Goal: Entertainment & Leisure: Browse casually

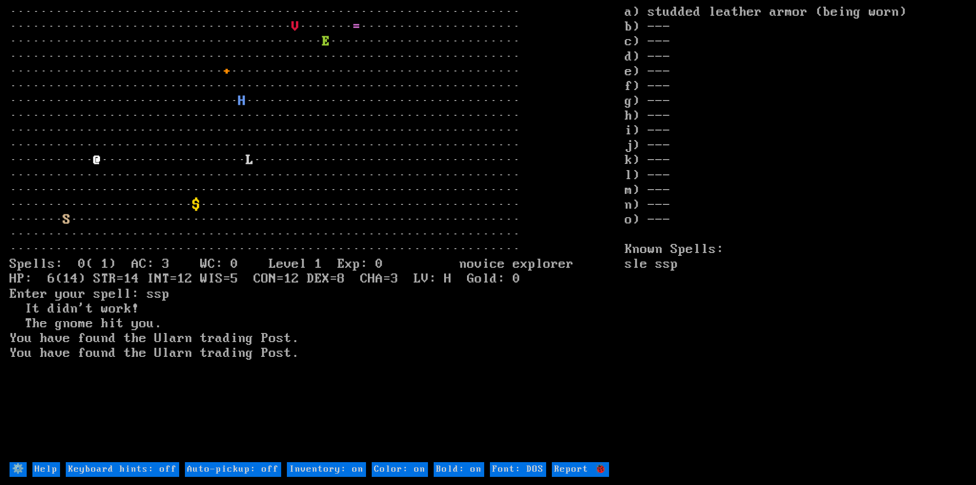
click at [258, 467] on off "Auto-pickup: off" at bounding box center [233, 469] width 96 height 15
type off "Auto-pickup: on"
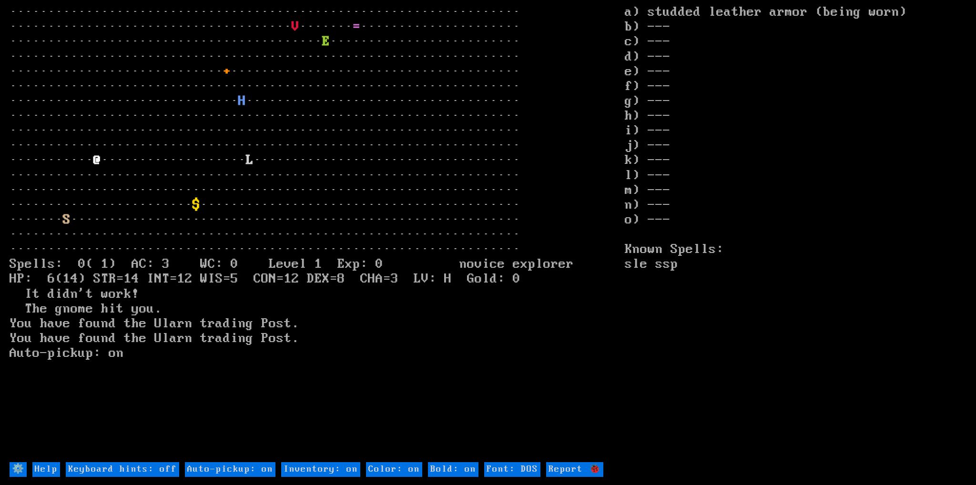
click at [158, 462] on off "Keyboard hints: off" at bounding box center [122, 469] width 113 height 15
type off "Keyboard hints: on"
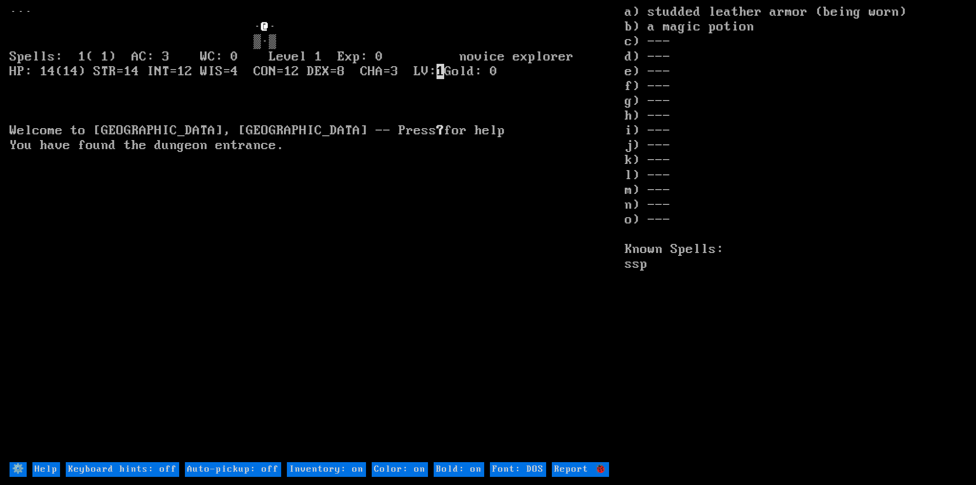
click at [100, 465] on off "Keyboard hints: off" at bounding box center [122, 469] width 113 height 15
type off "Keyboard hints: on"
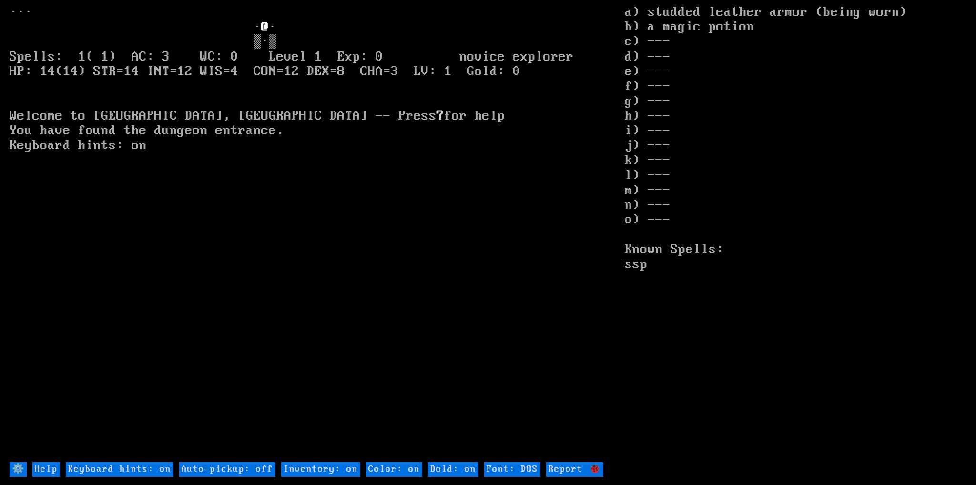
click at [202, 469] on off "Auto-pickup: off" at bounding box center [227, 469] width 96 height 15
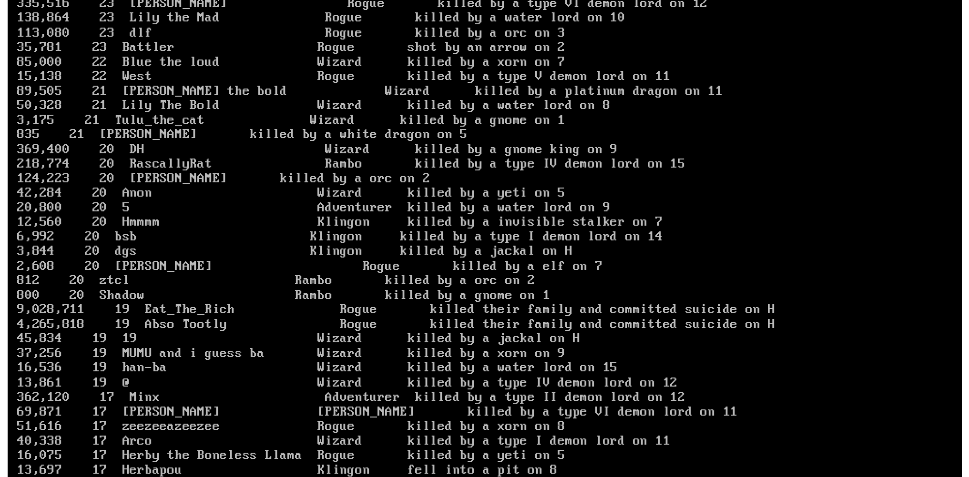
scroll to position [1858, 0]
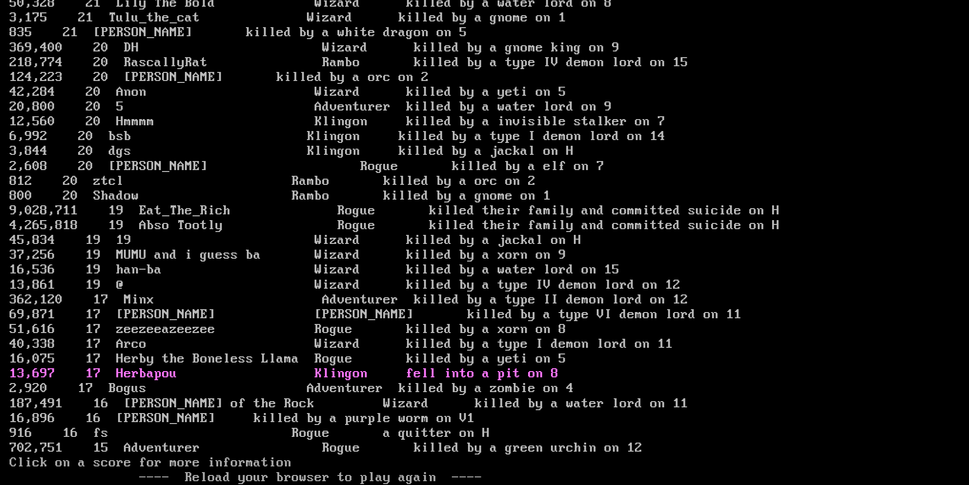
click at [167, 366] on link "13,697 17 Herbapou Klingon fell into a pit on 8" at bounding box center [284, 373] width 549 height 15
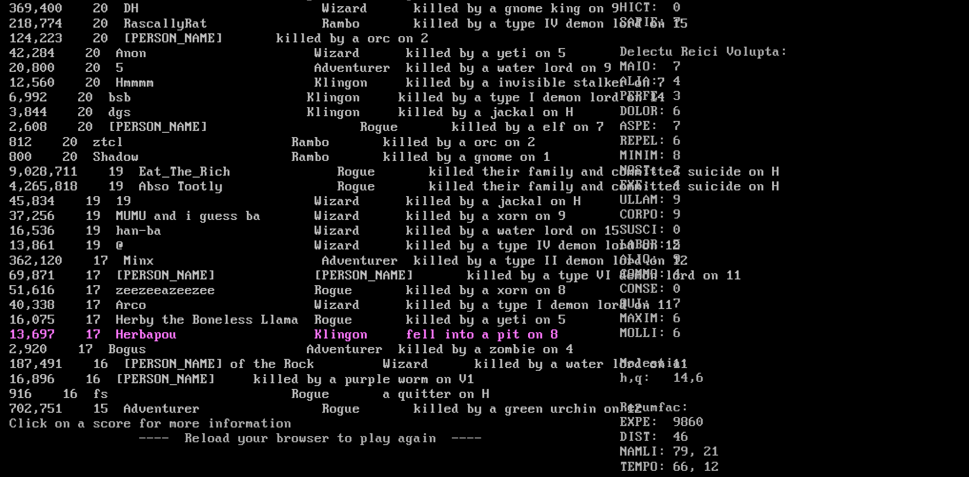
click at [120, 343] on link "13,697 17 Herbapou Klingon fell into a pit on 8" at bounding box center [284, 334] width 549 height 15
click at [121, 343] on link "13,697 17 Herbapou Klingon fell into a pit on 8" at bounding box center [284, 334] width 549 height 15
click at [61, 343] on link "13,697 17 Herbapou Klingon fell into a pit on 8" at bounding box center [284, 334] width 549 height 15
click at [154, 343] on link "13,697 17 Herbapou Klingon fell into a pit on 8" at bounding box center [284, 334] width 549 height 15
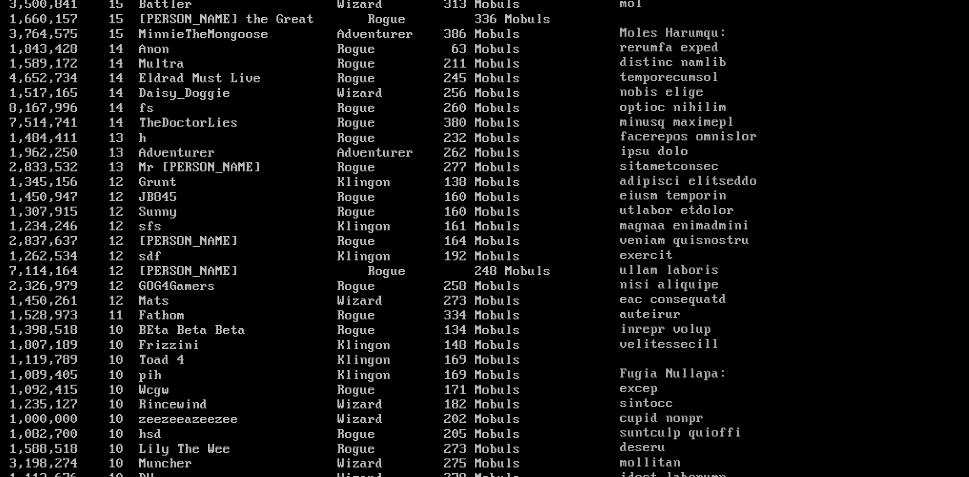
scroll to position [476, 0]
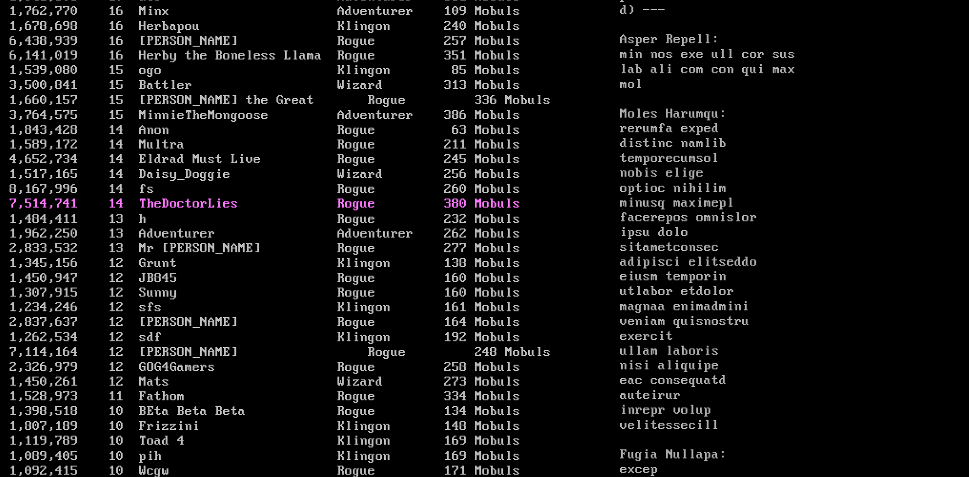
click at [163, 212] on link "7,514,741 14 TheDoctorLies Rogue 380 Mobuls" at bounding box center [265, 203] width 511 height 15
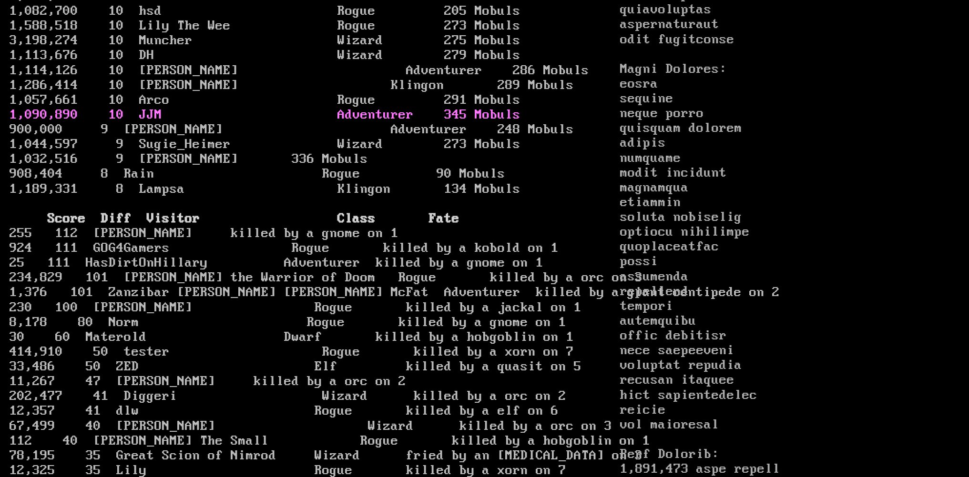
scroll to position [1239, 0]
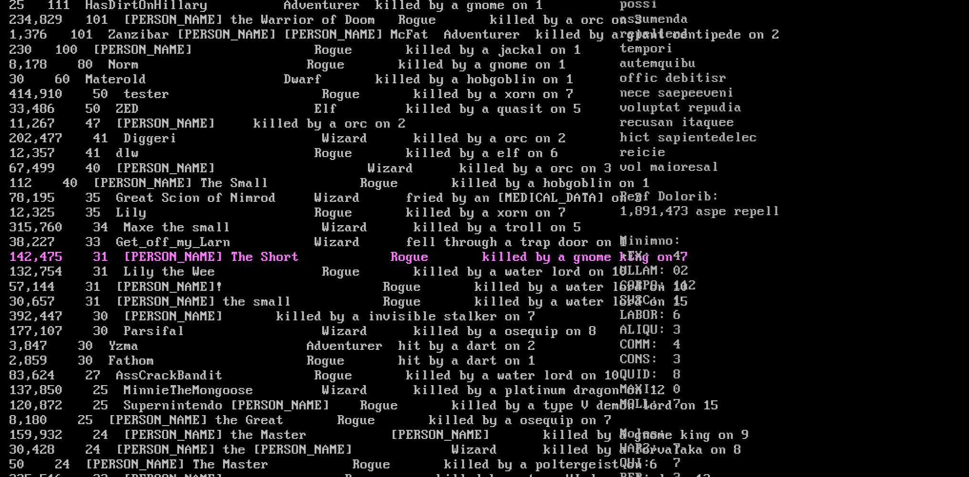
click at [167, 265] on link "142,475 31 Moya The Short Rogue killed by a gnome king on 7" at bounding box center [349, 257] width 679 height 15
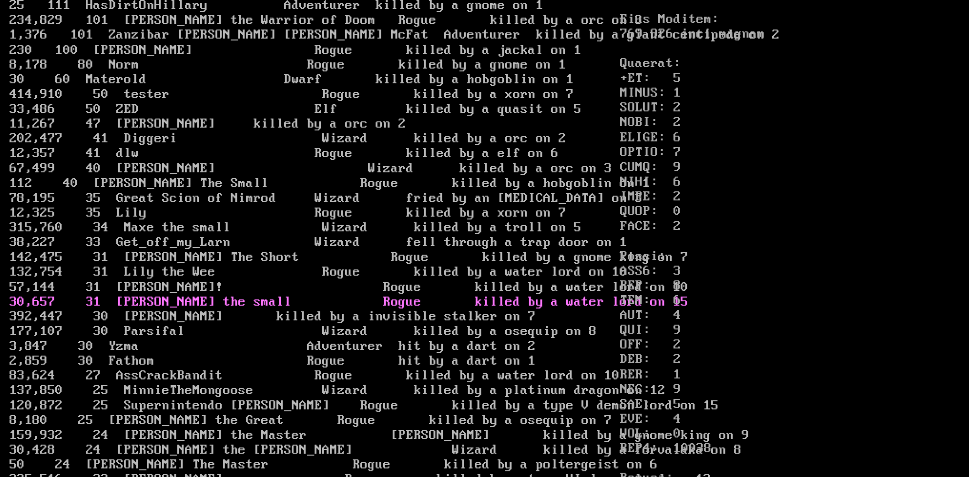
click at [176, 310] on link "30,657 31 Moya the small Rogue killed by a water lord on 15" at bounding box center [349, 301] width 679 height 15
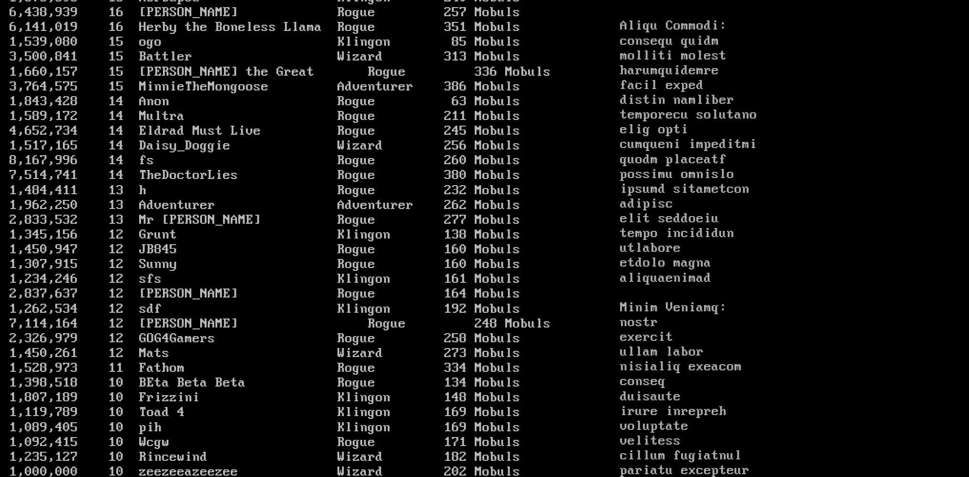
scroll to position [476, 0]
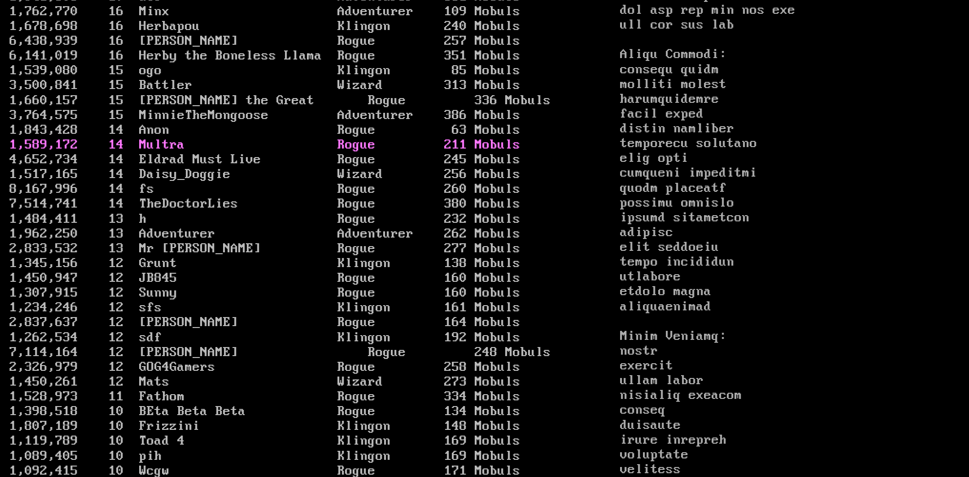
click at [169, 152] on link "1,589,172 14 Multra Rogue 211 Mobuls" at bounding box center [265, 144] width 511 height 15
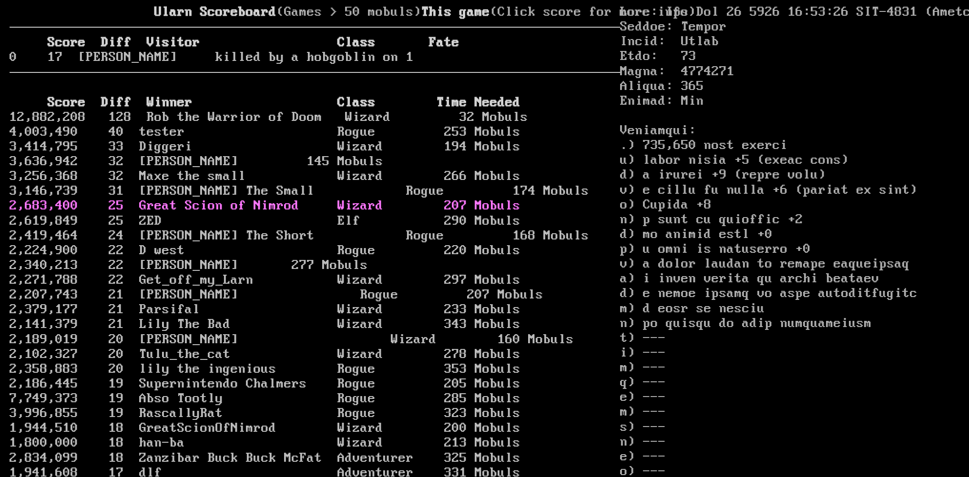
scroll to position [95, 0]
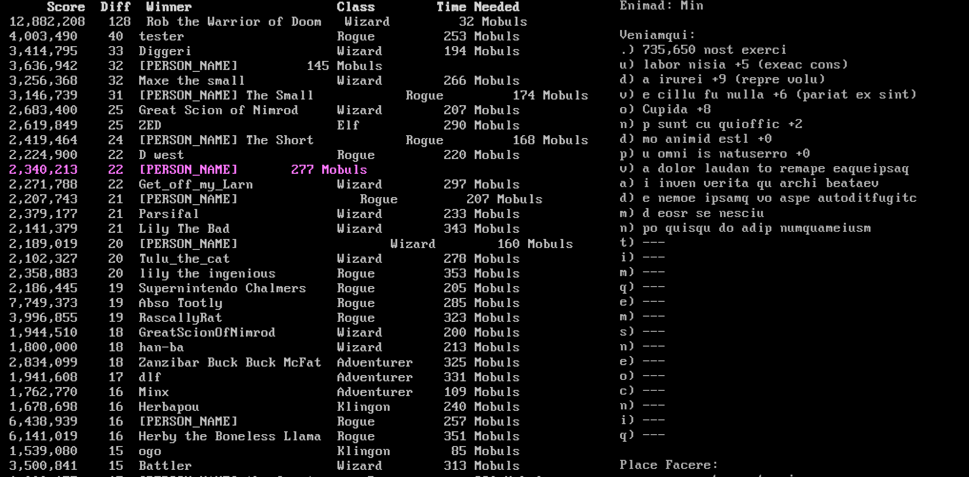
click at [175, 178] on link "2,340,213 22 JohnYaya Klingon 277 Mobuls" at bounding box center [189, 169] width 358 height 15
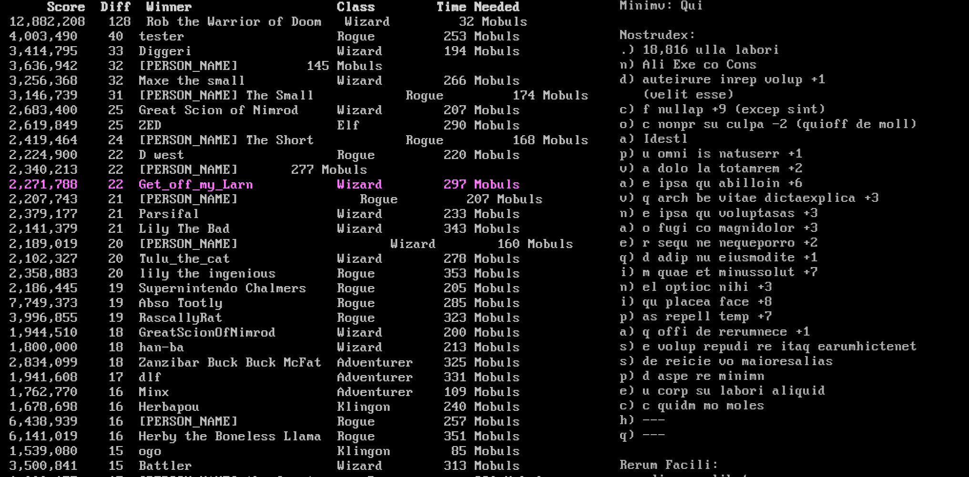
click at [164, 192] on link "2,271,788 22 Get_off_my_Larn Wizard 297 Mobuls" at bounding box center [265, 184] width 511 height 15
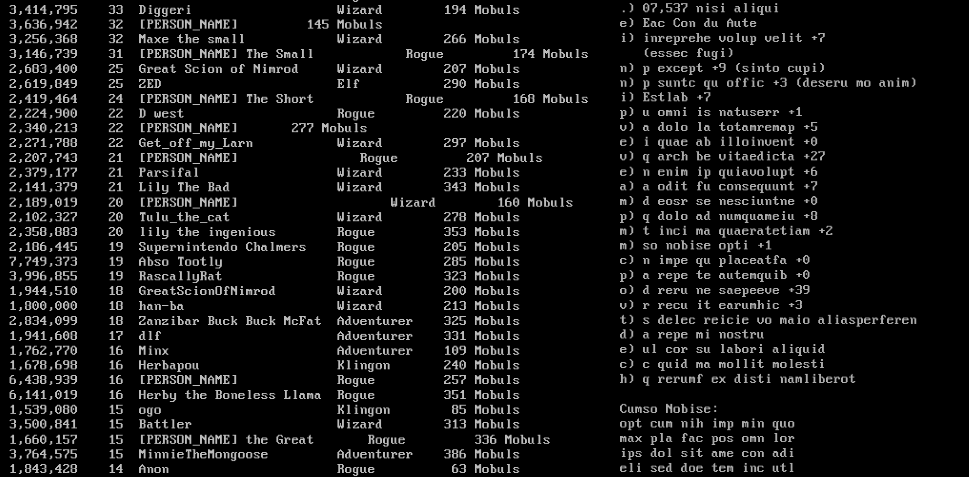
scroll to position [143, 0]
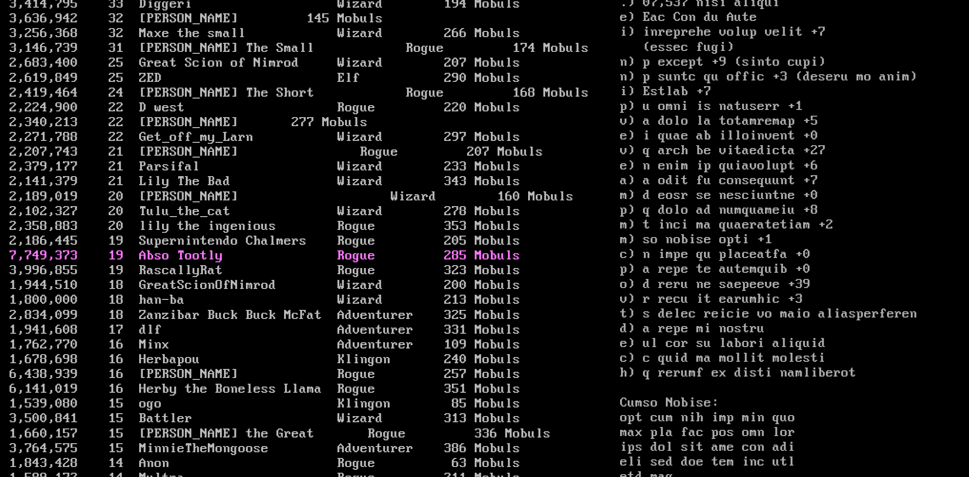
click at [158, 263] on link "7,749,373 19 Abso Tootly Rogue 285 Mobuls" at bounding box center [265, 255] width 511 height 15
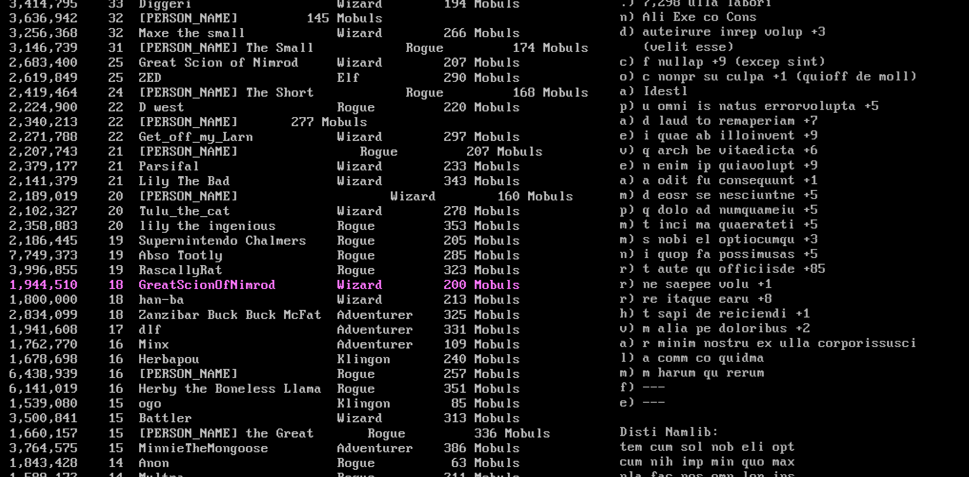
click at [166, 293] on link "1,944,510 18 GreatScionOfNimrod Wizard 200 Mobuls" at bounding box center [265, 285] width 511 height 15
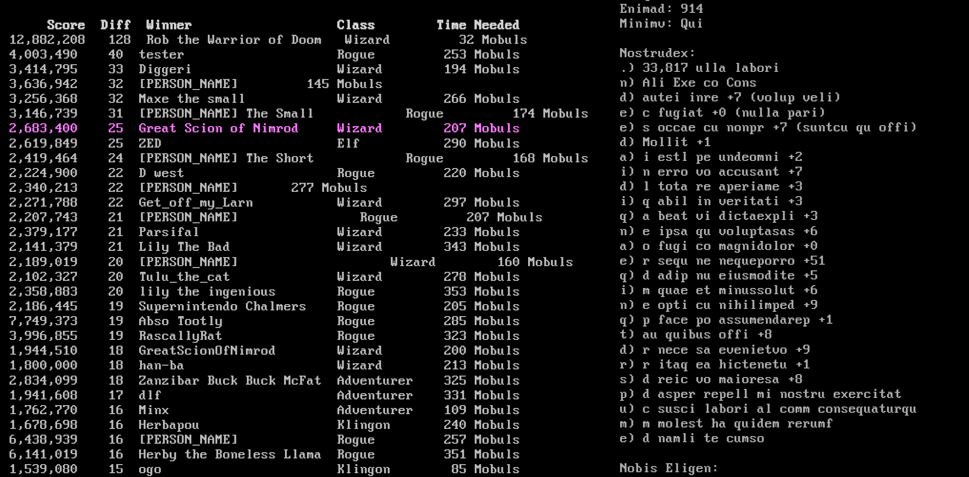
scroll to position [0, 0]
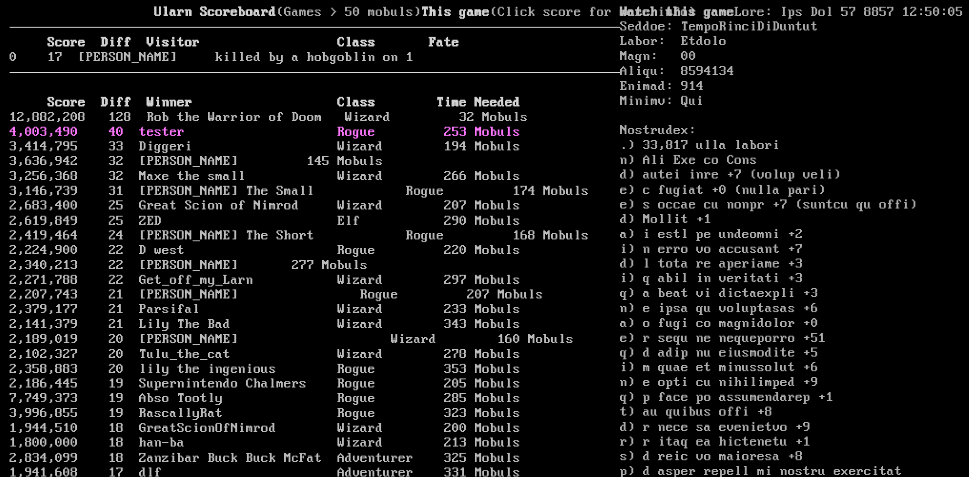
click at [165, 140] on link "4,003,490 40 tester Rogue 253 Mobuls" at bounding box center [265, 131] width 511 height 15
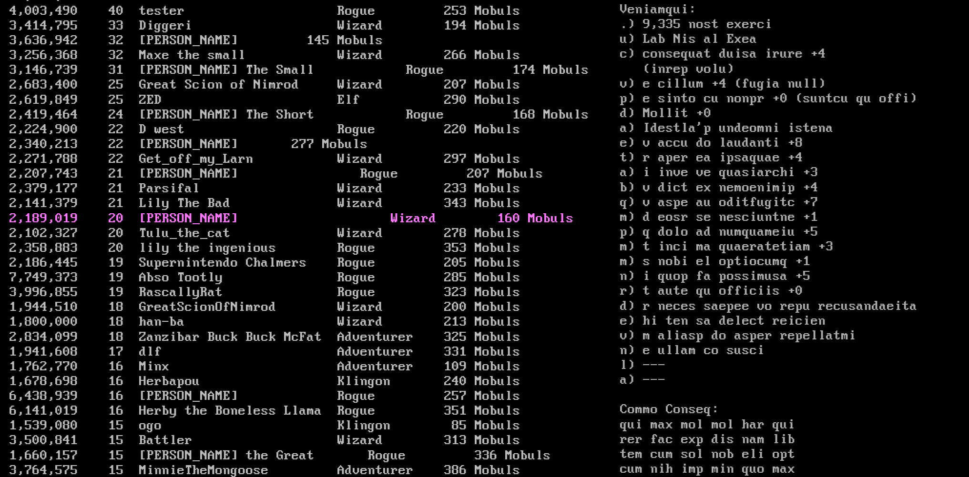
scroll to position [48, 0]
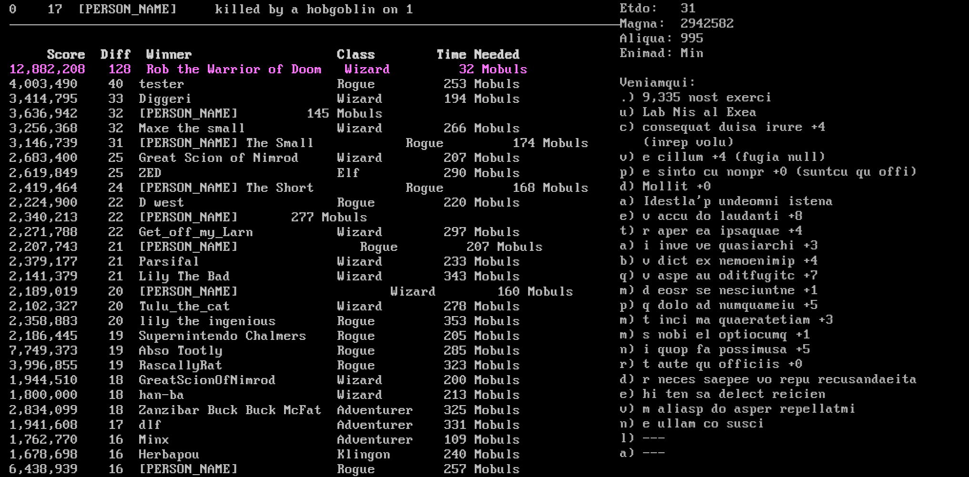
click at [168, 77] on link "12,882,208 128 Rob the Warrior of Doom Wizard 32 Mobuls" at bounding box center [269, 69] width 518 height 15
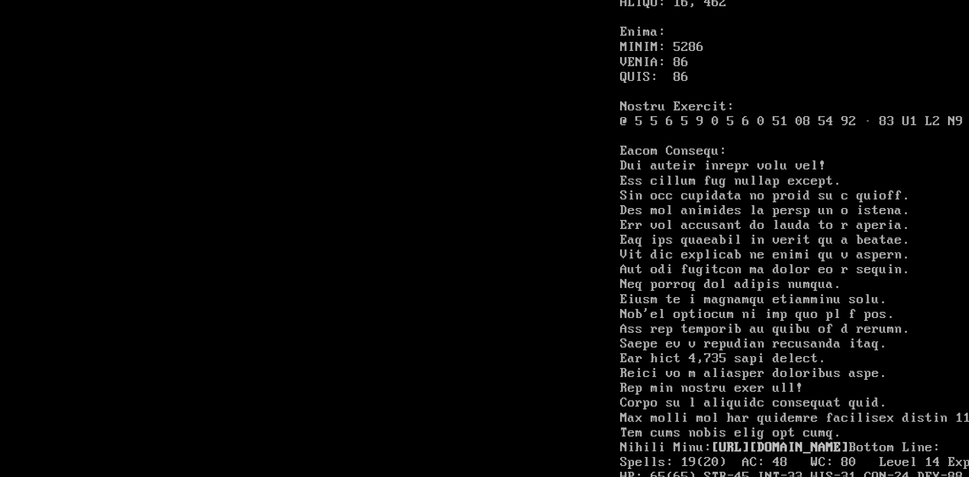
scroll to position [2478, 0]
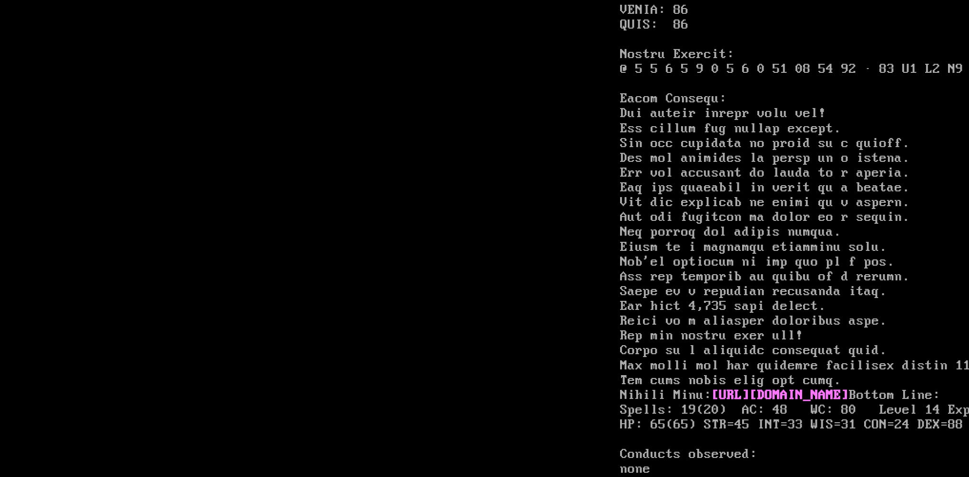
click at [760, 388] on link "https://larn.org/larn/tv/?gameid=yghxzmea48" at bounding box center [779, 395] width 137 height 15
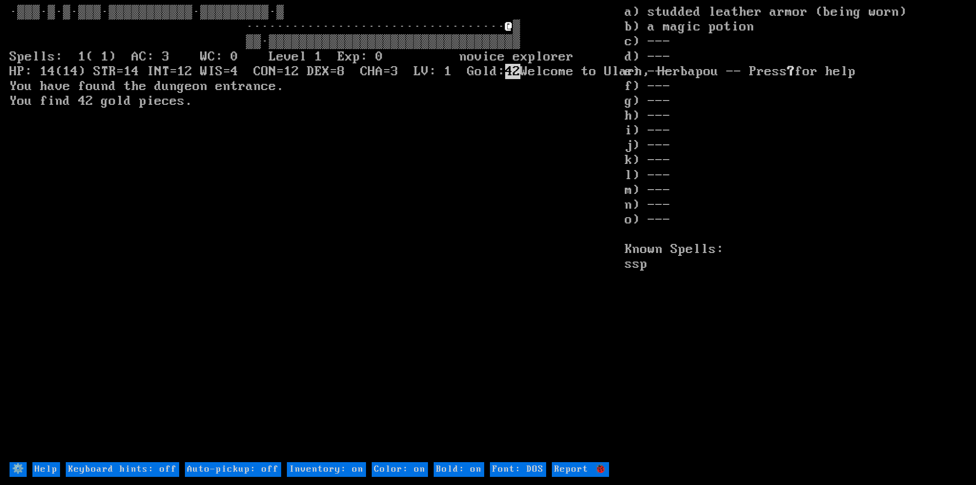
drag, startPoint x: 228, startPoint y: 469, endPoint x: 150, endPoint y: 469, distance: 77.7
click at [227, 469] on off "Auto-pickup: off" at bounding box center [233, 469] width 96 height 15
type off "Auto-pickup: on"
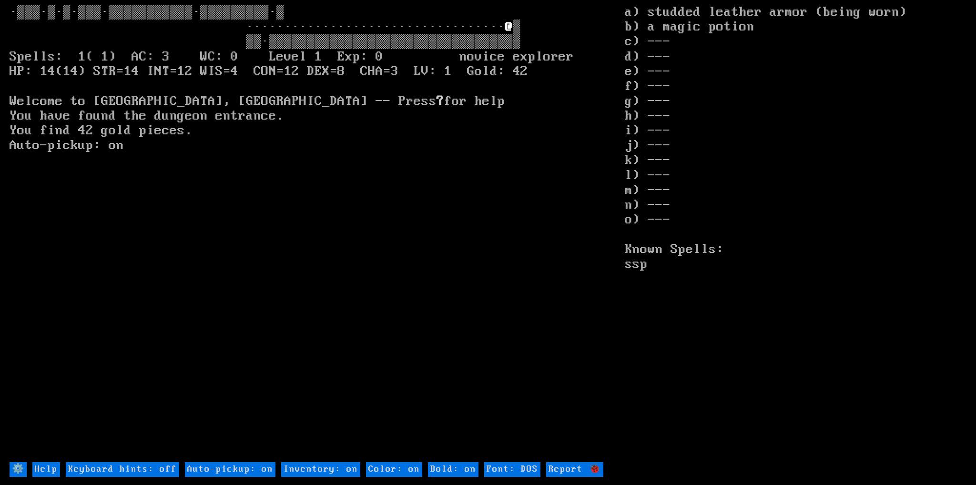
click at [121, 469] on off "Keyboard hints: off" at bounding box center [122, 469] width 113 height 15
type off "Keyboard hints: on"
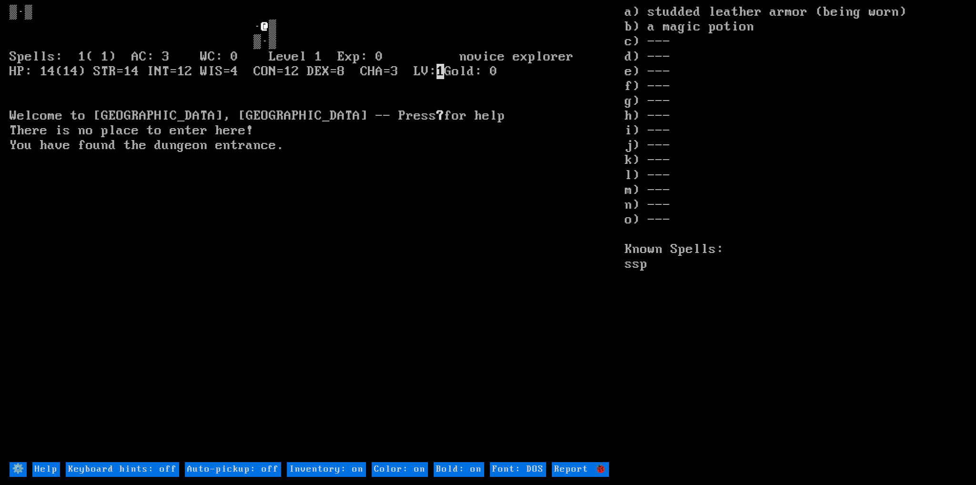
drag, startPoint x: 227, startPoint y: 473, endPoint x: 185, endPoint y: 464, distance: 42.9
click at [227, 472] on off "Auto-pickup: off" at bounding box center [233, 469] width 96 height 15
type off "Auto-pickup: on"
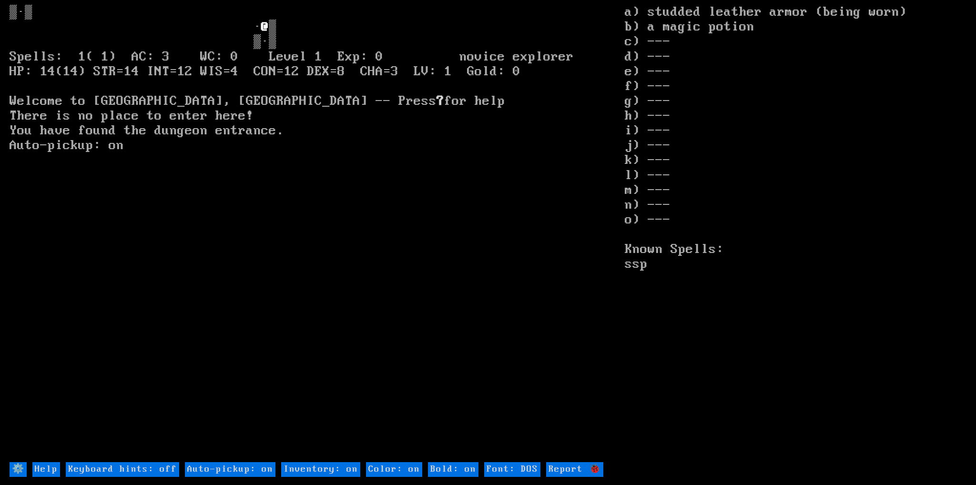
click at [160, 461] on help "⚙️ Help Keyboard hints: off Auto-pickup: on Inventory: on Color: on Bold: on Fo…" at bounding box center [488, 471] width 956 height 20
click at [160, 465] on off "Keyboard hints: off" at bounding box center [122, 469] width 113 height 15
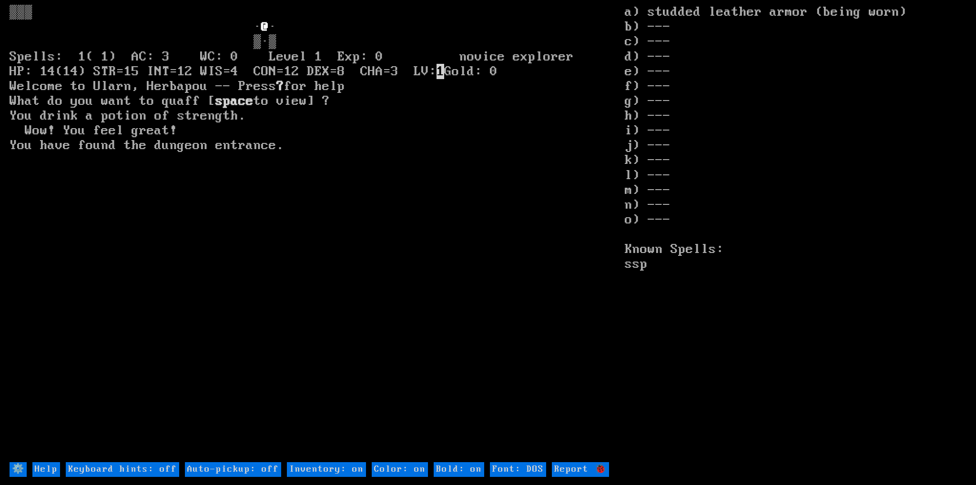
click at [228, 473] on off "Auto-pickup: off" at bounding box center [233, 469] width 96 height 15
type off "Auto-pickup: on"
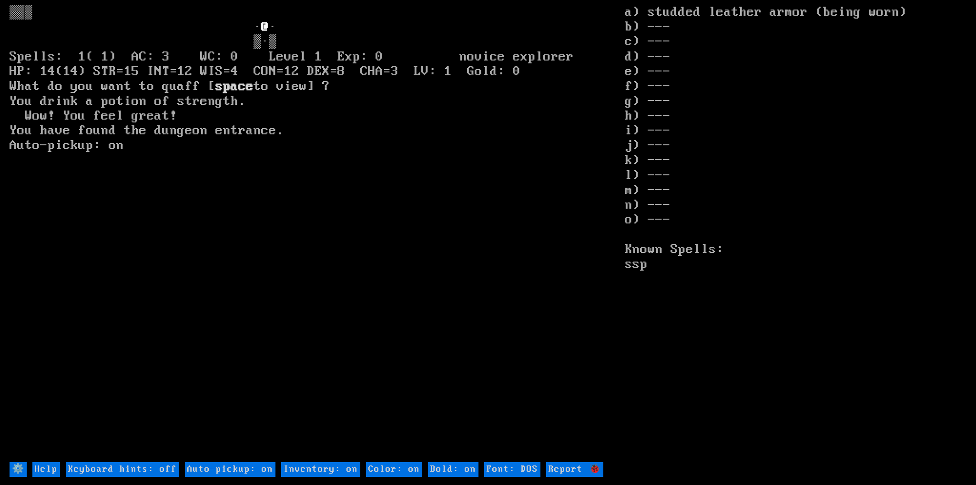
click at [117, 463] on off "Keyboard hints: off" at bounding box center [122, 469] width 113 height 15
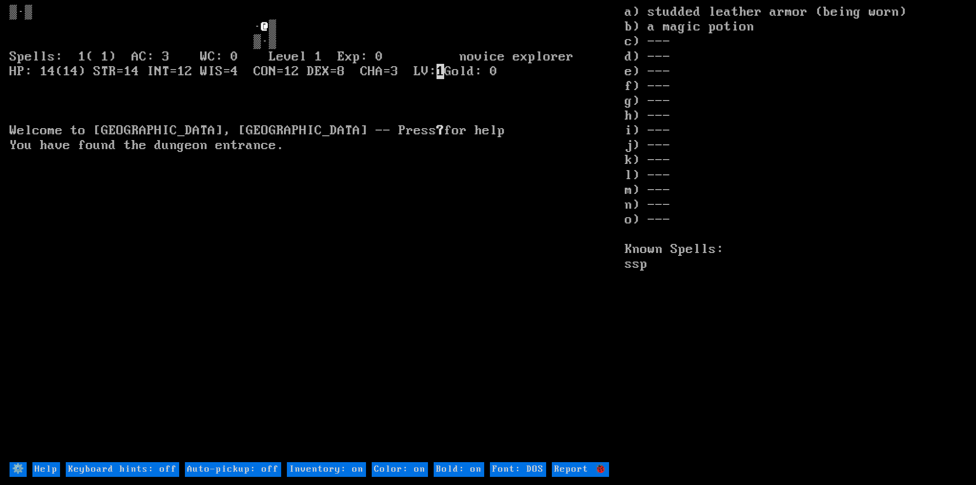
click at [219, 461] on help "⚙️ Help Keyboard hints: off Auto-pickup: off Inventory: on Color: on Bold: on F…" at bounding box center [488, 471] width 956 height 20
click at [116, 469] on off "Keyboard hints: off" at bounding box center [122, 469] width 113 height 15
type off "Keyboard hints: on"
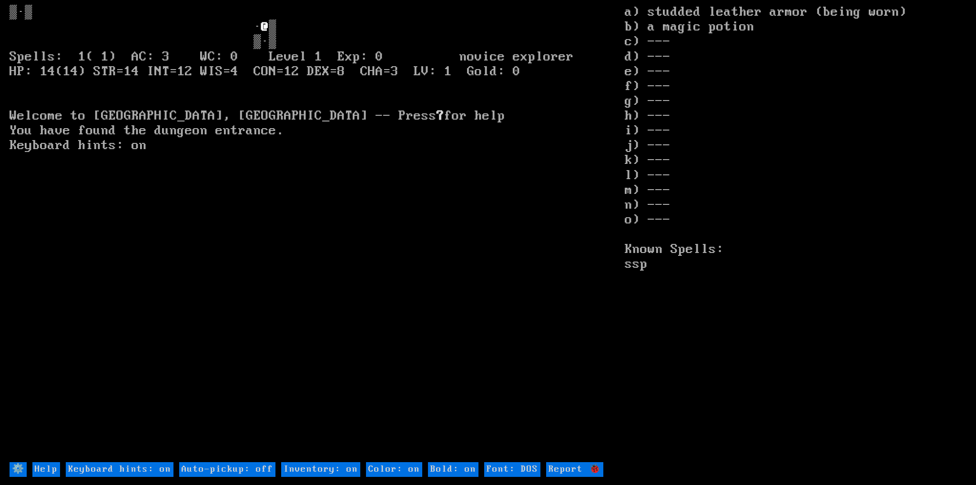
click at [218, 470] on off "Auto-pickup: off" at bounding box center [227, 469] width 96 height 15
type off "Auto-pickup: on"
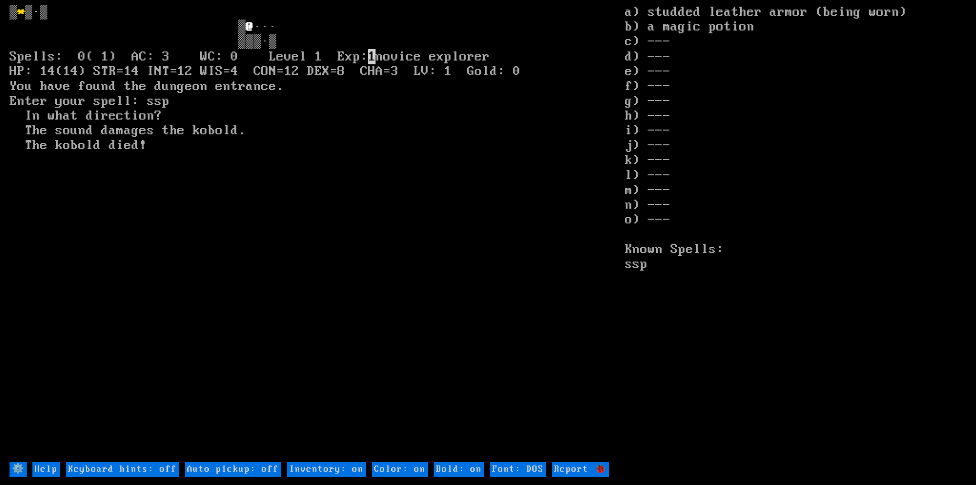
click at [104, 471] on off "Keyboard hints: off" at bounding box center [122, 469] width 113 height 15
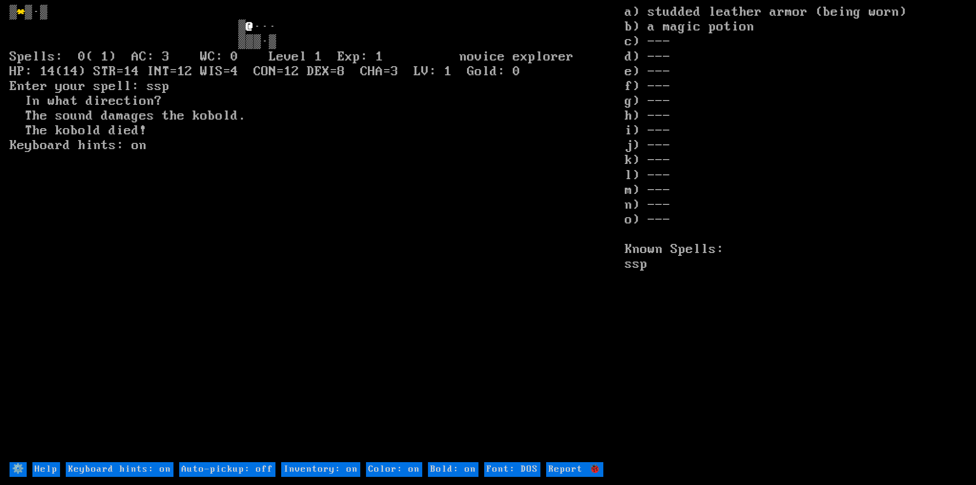
click at [213, 474] on off "Auto-pickup: off" at bounding box center [227, 469] width 96 height 15
type off "Auto-pickup: on"
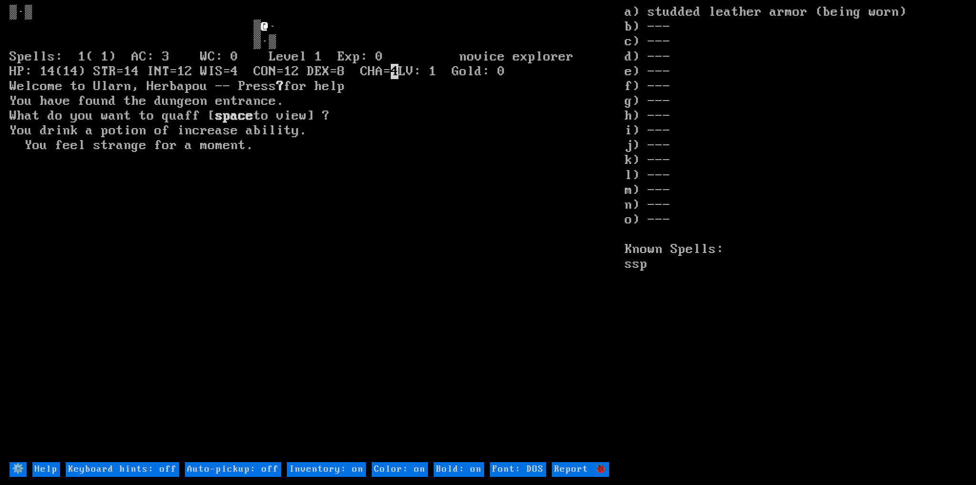
drag, startPoint x: 222, startPoint y: 464, endPoint x: 172, endPoint y: 471, distance: 51.0
click at [222, 464] on off "Auto-pickup: off" at bounding box center [233, 469] width 96 height 15
type off "Auto-pickup: on"
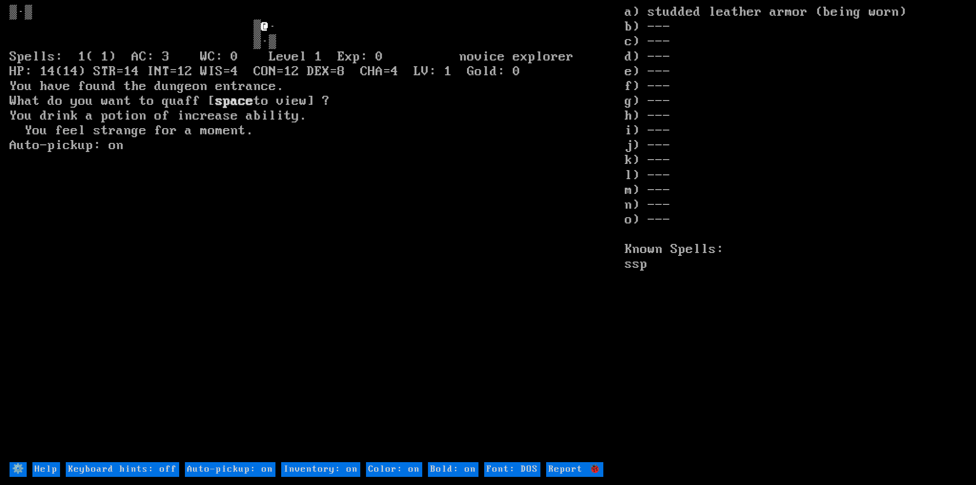
click at [166, 471] on off "Keyboard hints: off" at bounding box center [122, 469] width 113 height 15
type off "Keyboard hints: on"
